Goal: Find contact information: Find contact information

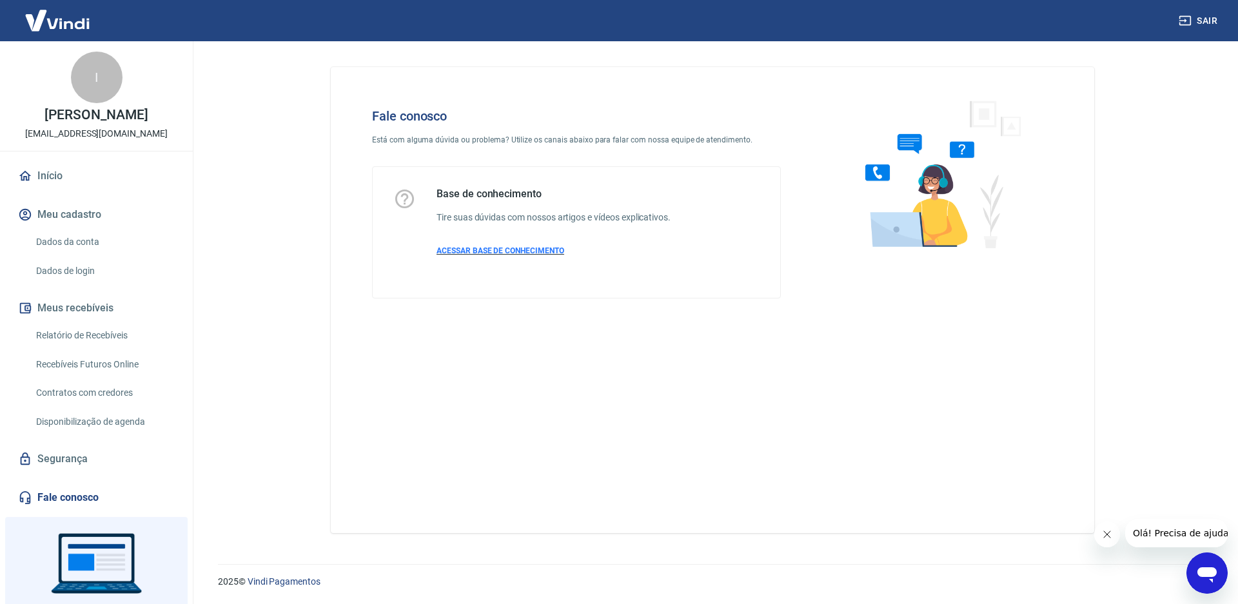
click at [518, 255] on span "ACESSAR BASE DE CONHECIMENTO" at bounding box center [500, 250] width 128 height 9
click at [1191, 17] on button "Sair" at bounding box center [1199, 21] width 46 height 24
